Goal: Information Seeking & Learning: Learn about a topic

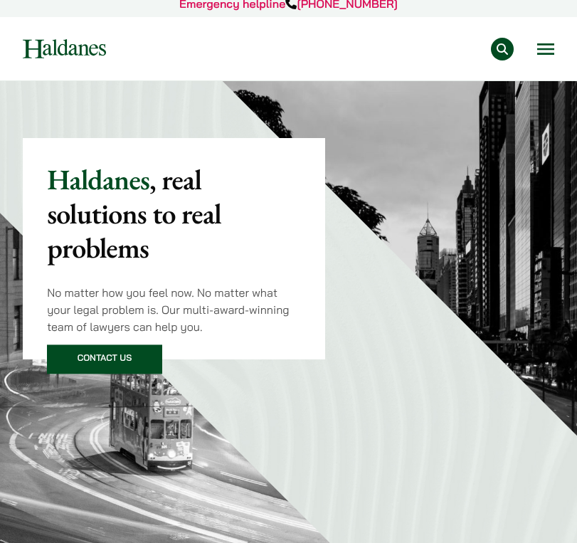
scroll to position [11, 0]
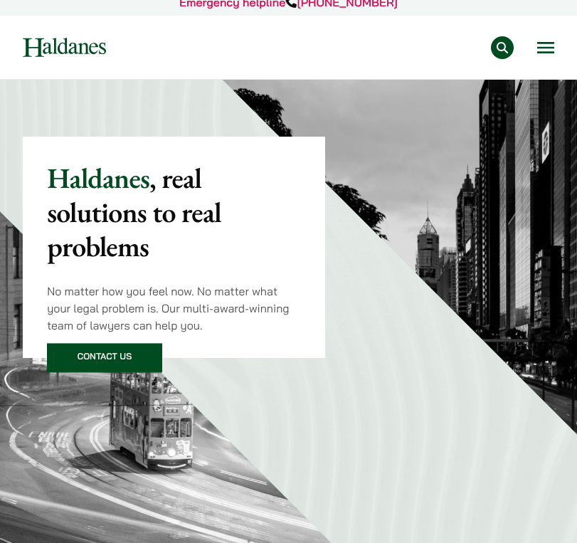
click at [552, 50] on button "Open menu" at bounding box center [545, 47] width 17 height 11
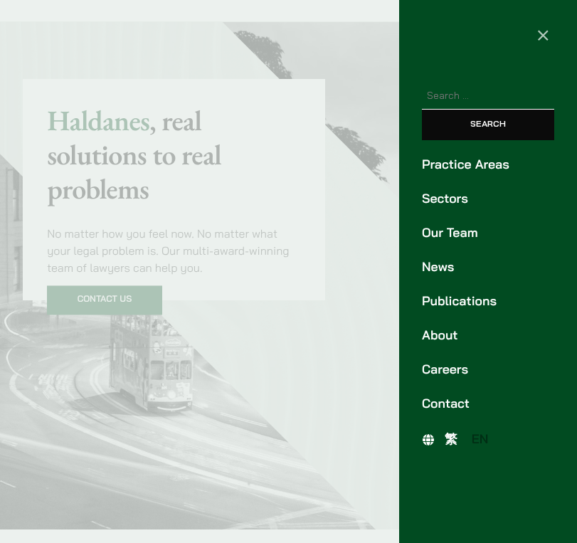
scroll to position [115, 0]
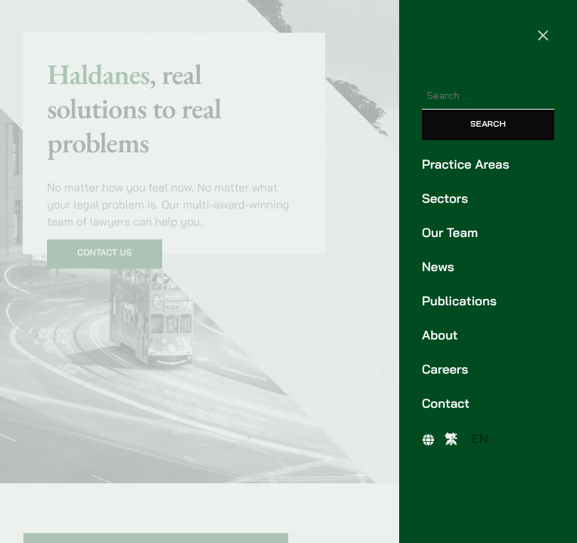
click at [440, 369] on link "Careers" at bounding box center [488, 369] width 132 height 19
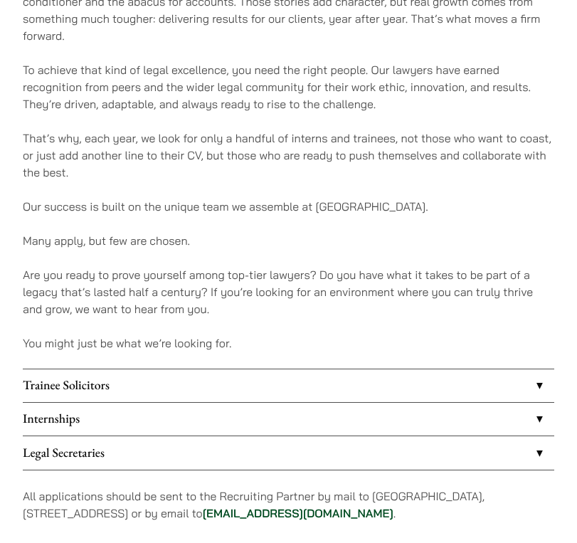
scroll to position [780, 1]
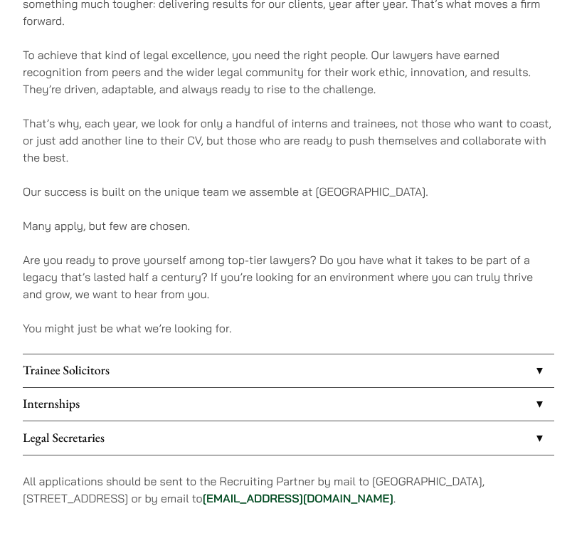
click at [426, 372] on link "Trainee Solicitors" at bounding box center [289, 370] width 532 height 33
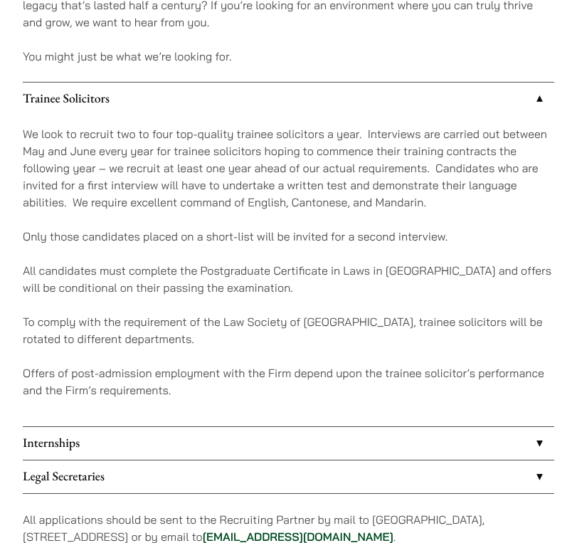
scroll to position [1079, 0]
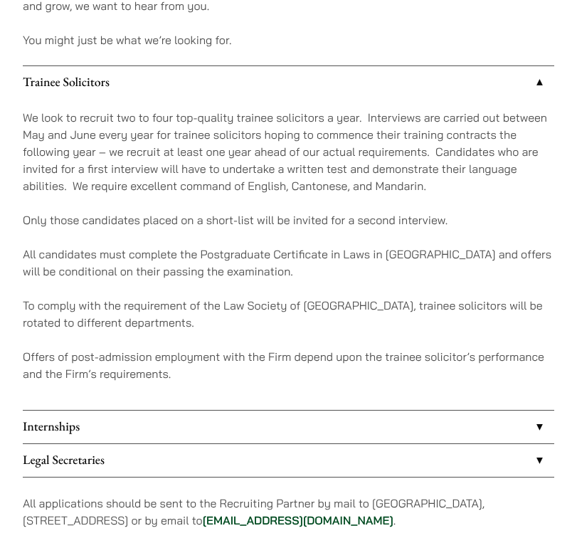
click at [344, 415] on link "Internships" at bounding box center [289, 427] width 532 height 33
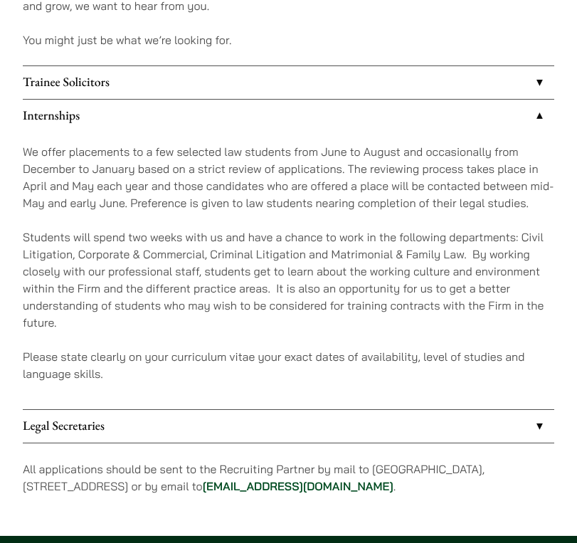
scroll to position [1006, 0]
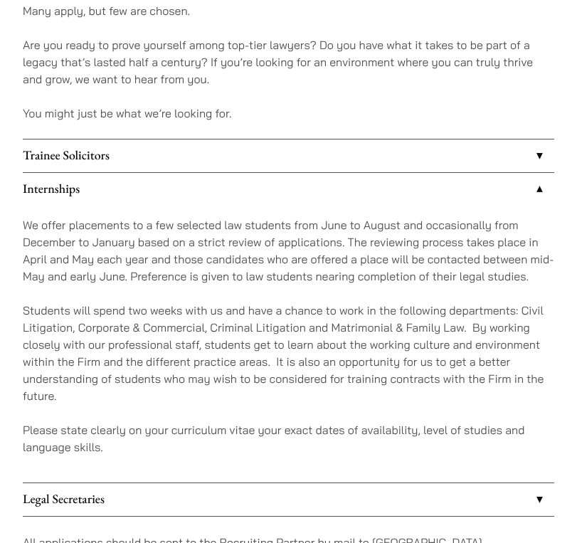
click at [264, 162] on link "Trainee Solicitors" at bounding box center [289, 156] width 532 height 33
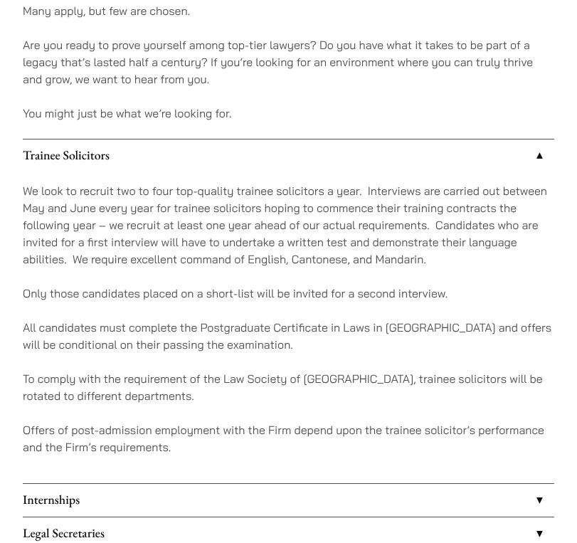
click at [263, 429] on p "Offers of post-admission employment with the Firm depend upon the trainee solic…" at bounding box center [289, 438] width 532 height 34
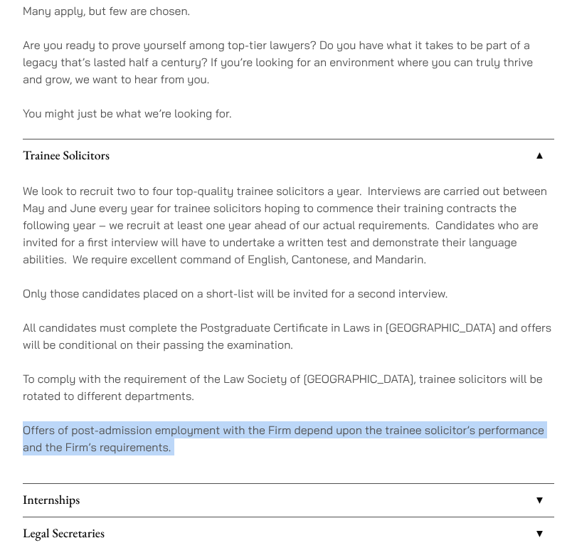
click at [263, 429] on p "Offers of post-admission employment with the Firm depend upon the trainee solic…" at bounding box center [289, 438] width 532 height 34
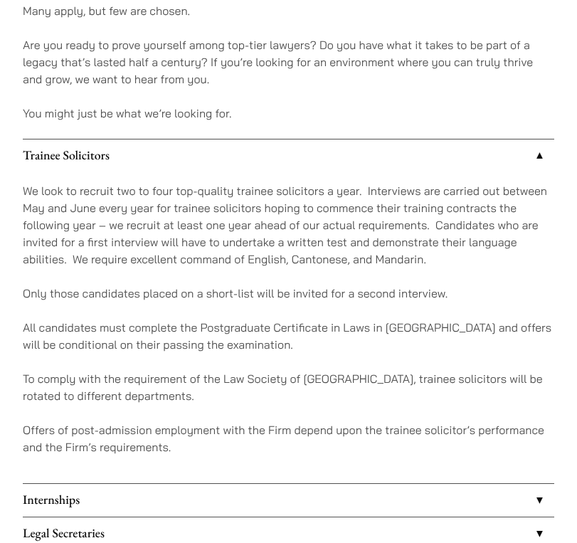
click at [271, 433] on p "Offers of post-admission employment with the Firm depend upon the trainee solic…" at bounding box center [289, 438] width 532 height 34
click at [239, 157] on link "Trainee Solicitors" at bounding box center [289, 156] width 532 height 33
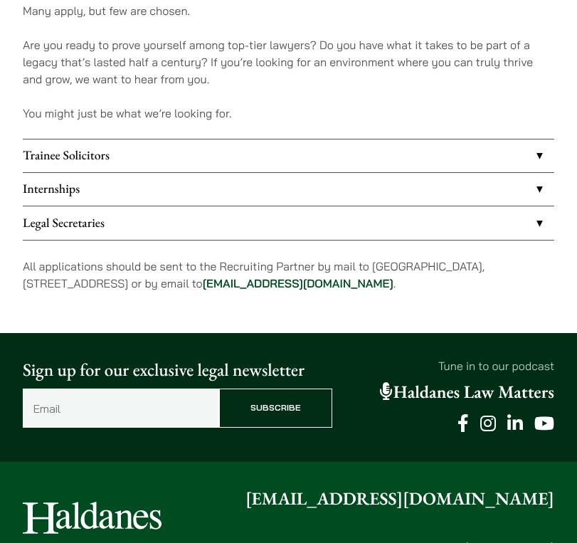
click at [206, 149] on link "Trainee Solicitors" at bounding box center [289, 156] width 532 height 33
